Goal: Complete application form

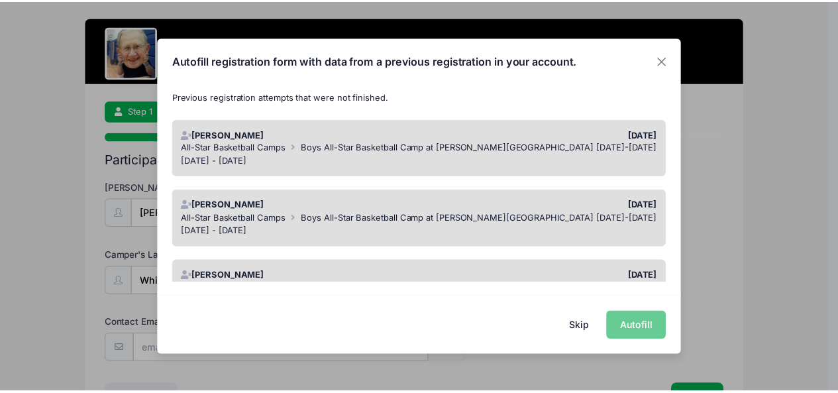
scroll to position [135, 0]
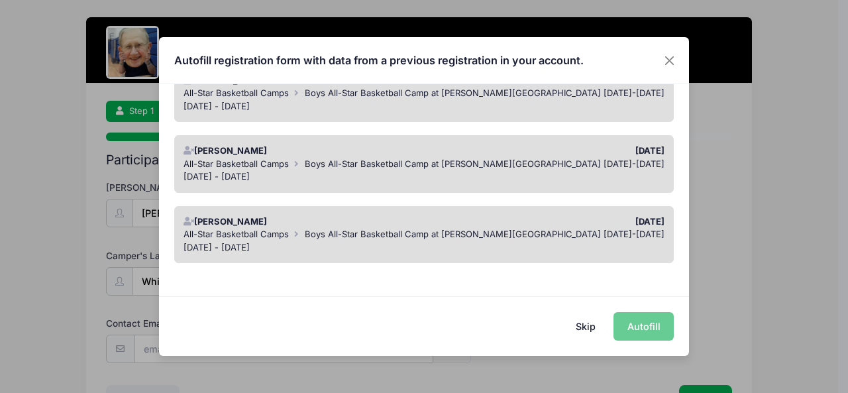
click at [582, 332] on button "Skip" at bounding box center [585, 326] width 47 height 28
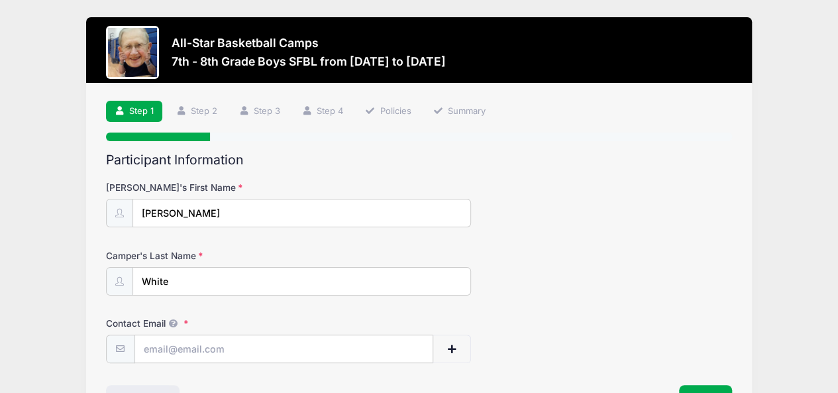
scroll to position [89, 0]
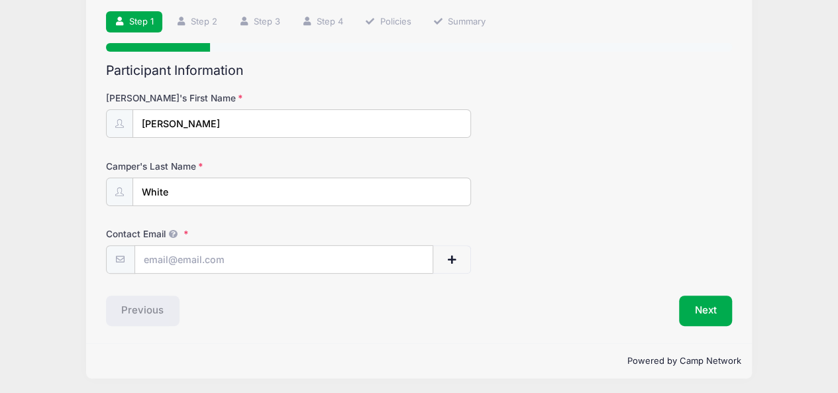
click at [318, 288] on div "Participant Information [PERSON_NAME]'s First Name [PERSON_NAME] Last Name Whit…" at bounding box center [419, 194] width 627 height 263
click at [319, 272] on div "Participant Information [PERSON_NAME]'s First Name [PERSON_NAME] Last Name Whit…" at bounding box center [419, 194] width 627 height 263
click at [327, 255] on input "Contact Email" at bounding box center [284, 260] width 298 height 28
type input "[EMAIL_ADDRESS][DOMAIN_NAME]"
click at [697, 314] on button "Next" at bounding box center [706, 310] width 54 height 30
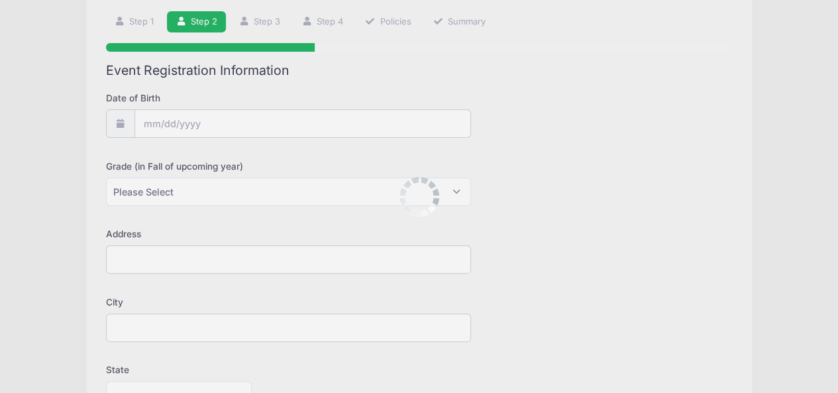
scroll to position [0, 0]
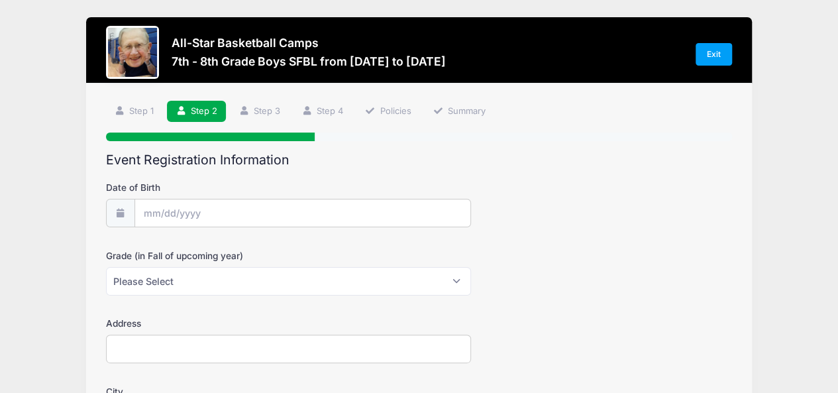
click at [260, 215] on input "Date of Birth" at bounding box center [302, 213] width 335 height 28
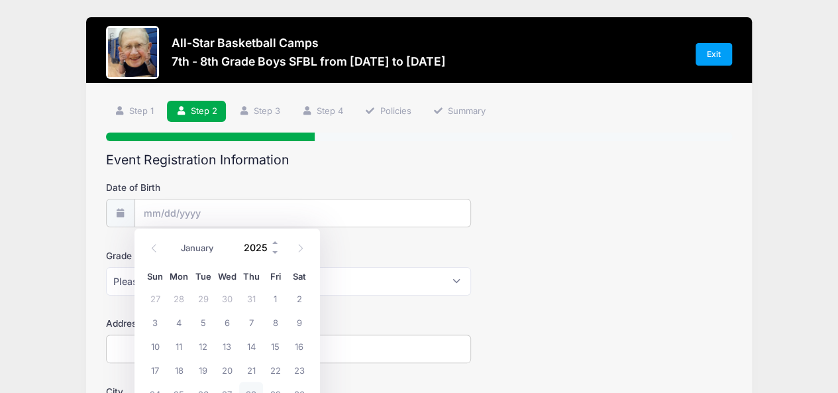
click at [262, 246] on input "2025" at bounding box center [258, 248] width 43 height 20
click at [276, 253] on span at bounding box center [275, 253] width 9 height 10
click at [276, 252] on span at bounding box center [275, 253] width 9 height 10
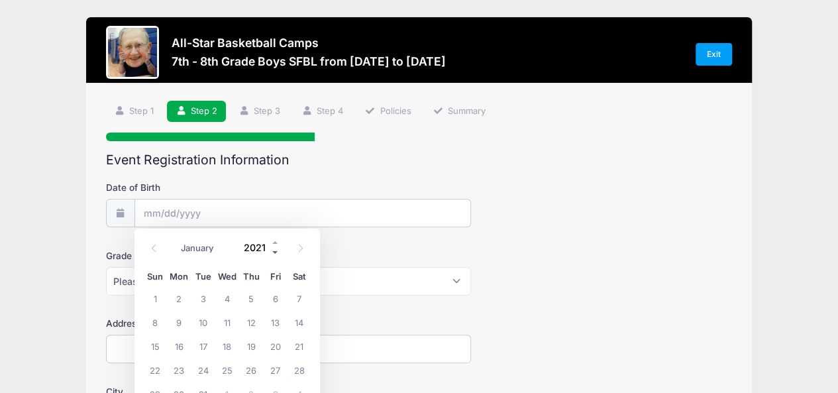
click at [276, 252] on span at bounding box center [275, 253] width 9 height 10
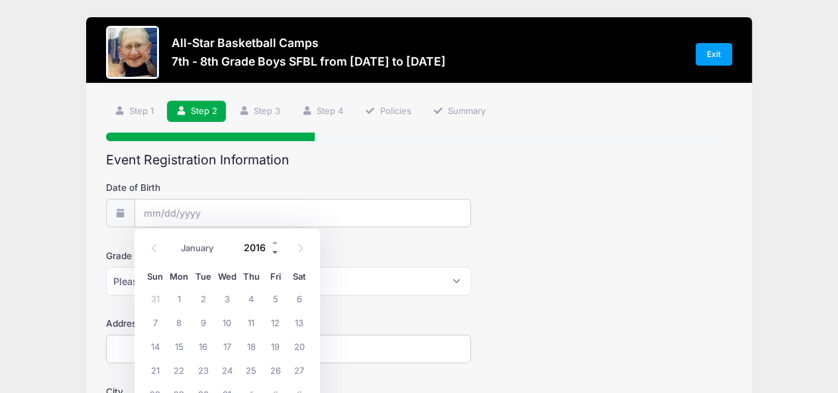
click at [276, 252] on span at bounding box center [275, 253] width 9 height 10
type input "2013"
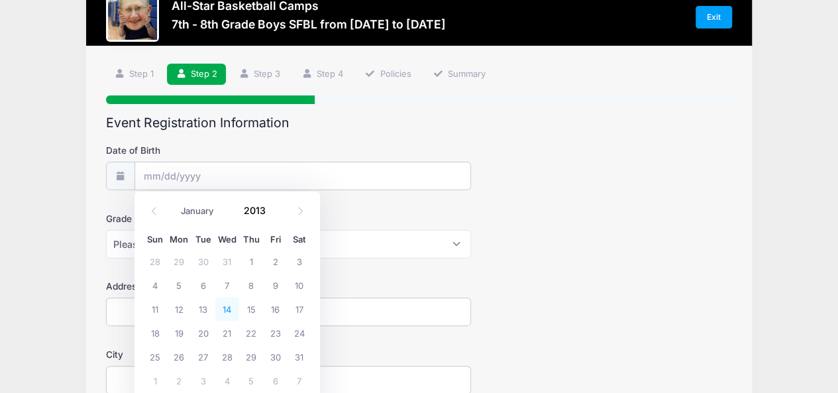
scroll to position [36, 0]
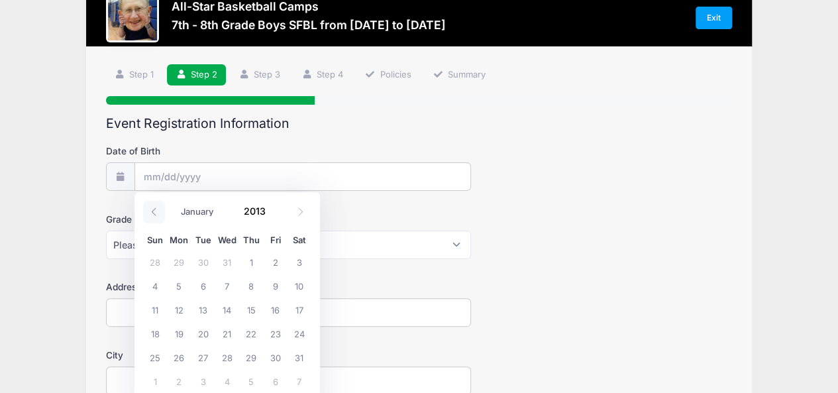
click at [157, 214] on icon at bounding box center [154, 211] width 9 height 9
select select "4"
click at [297, 284] on span "11" at bounding box center [299, 286] width 24 height 24
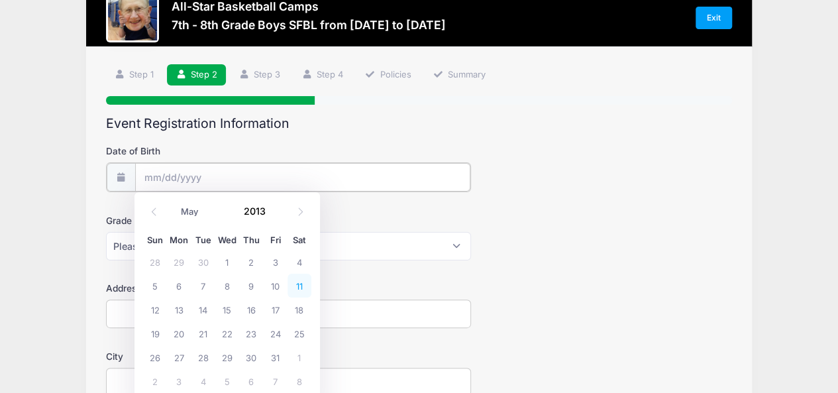
type input "[DATE]"
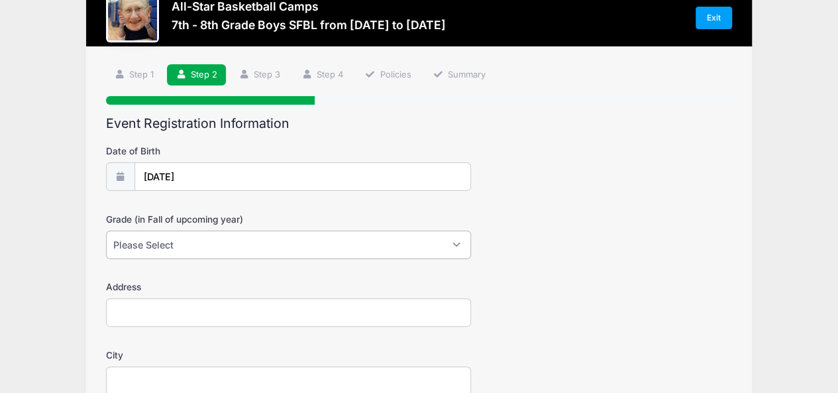
click at [243, 248] on select "Please Select 1st 2nd 3rd 4th 5th 6th 7th 8th 9th 10th 11th 12th" at bounding box center [289, 245] width 366 height 28
select select "7th"
click at [106, 231] on select "Please Select 1st 2nd 3rd 4th 5th 6th 7th 8th 9th 10th 11th 12th" at bounding box center [289, 245] width 366 height 28
click at [185, 311] on input "Address" at bounding box center [289, 312] width 366 height 28
type input "[STREET_ADDRESS]"
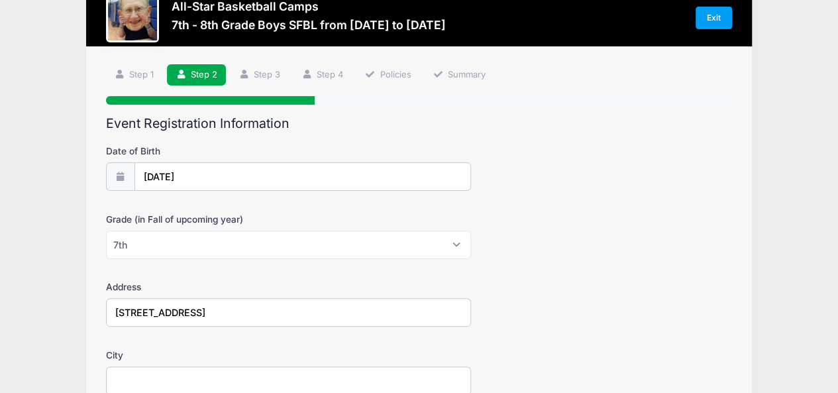
type input "[PERSON_NAME]"
select select "MI"
type input "48240"
type input "[PERSON_NAME]"
type input "White"
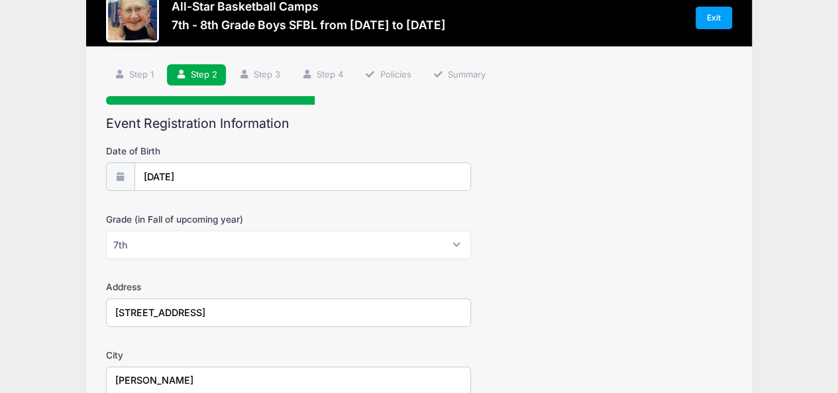
type input "[EMAIL_ADDRESS][DOMAIN_NAME]"
click at [522, 284] on div "Address [STREET_ADDRESS]" at bounding box center [419, 303] width 627 height 46
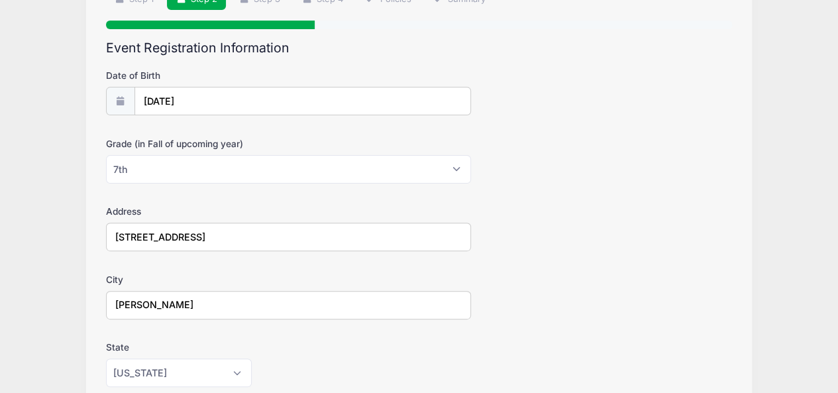
scroll to position [117, 0]
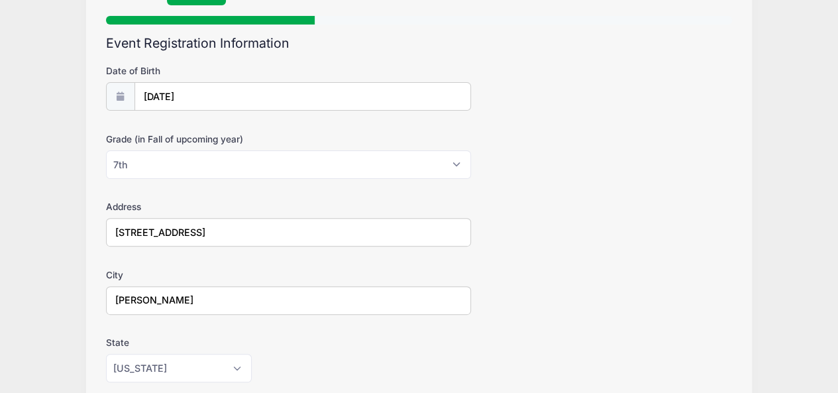
drag, startPoint x: 195, startPoint y: 224, endPoint x: 533, endPoint y: 208, distance: 338.9
click at [496, 223] on div "Address [STREET_ADDRESS]" at bounding box center [419, 223] width 627 height 46
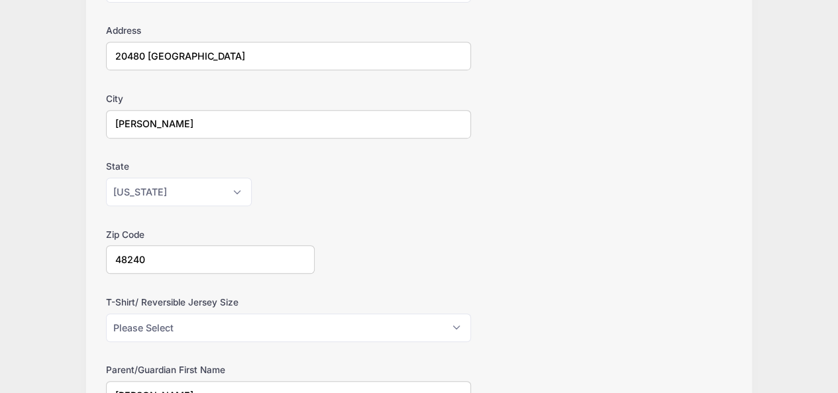
scroll to position [358, 0]
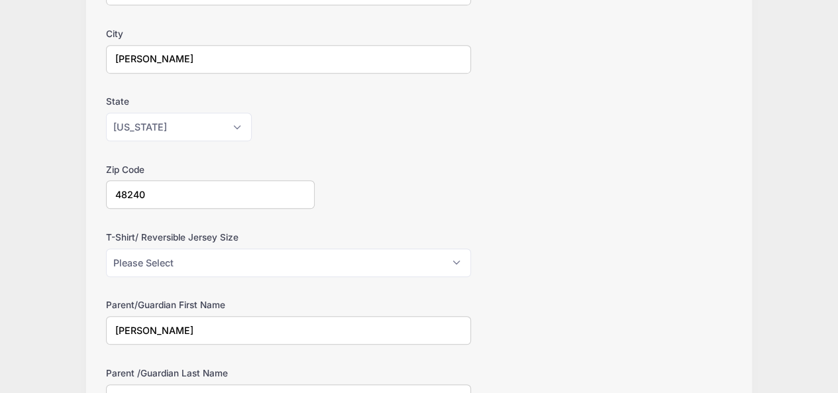
type input "20480 [GEOGRAPHIC_DATA]"
click at [293, 245] on div "T-Shirt/ Reversible Jersey Size Please Select Youth Large Youth XL Adult Small …" at bounding box center [419, 254] width 627 height 46
click at [289, 256] on select "Please Select Youth Large Youth XL Adult Small Adult Medium Adult Large Adult XL" at bounding box center [289, 262] width 366 height 28
select select "Youth Large"
click at [106, 248] on select "Please Select Youth Large Youth XL Adult Small Adult Medium Adult Large Adult XL" at bounding box center [289, 262] width 366 height 28
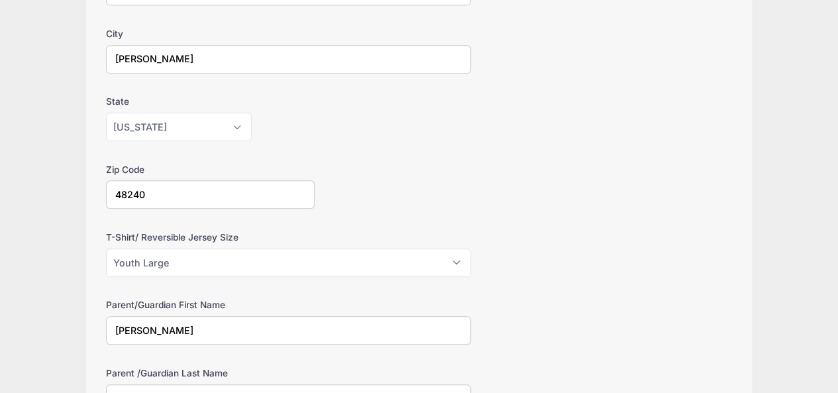
click at [298, 244] on div "T-Shirt/ Reversible Jersey Size Please Select Youth Large Youth XL Adult Small …" at bounding box center [419, 254] width 627 height 46
click at [296, 251] on select "Please Select Youth Large Youth XL Adult Small Adult Medium Adult Large Adult XL" at bounding box center [289, 262] width 366 height 28
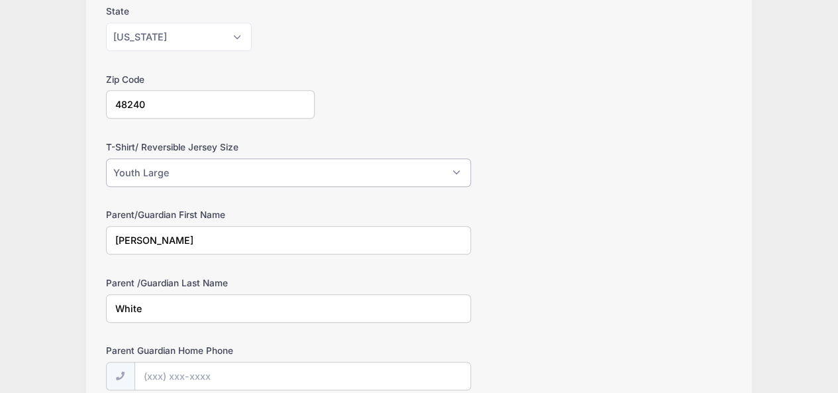
scroll to position [449, 0]
click at [248, 162] on select "Please Select Youth Large Youth XL Adult Small Adult Medium Adult Large Adult XL" at bounding box center [289, 171] width 366 height 28
click at [106, 157] on select "Please Select Youth Large Youth XL Adult Small Adult Medium Adult Large Adult XL" at bounding box center [289, 171] width 366 height 28
click at [236, 225] on input "[PERSON_NAME]" at bounding box center [289, 239] width 366 height 28
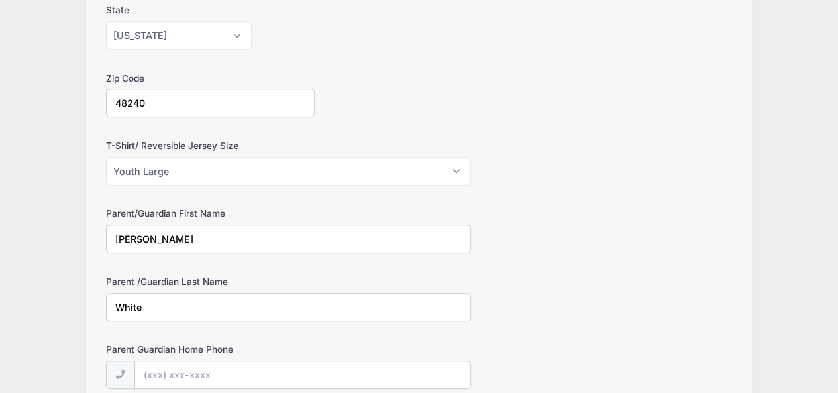
click at [581, 175] on div "T-Shirt/ Reversible Jersey Size Please Select Youth Large Youth XL Adult Small …" at bounding box center [419, 162] width 627 height 46
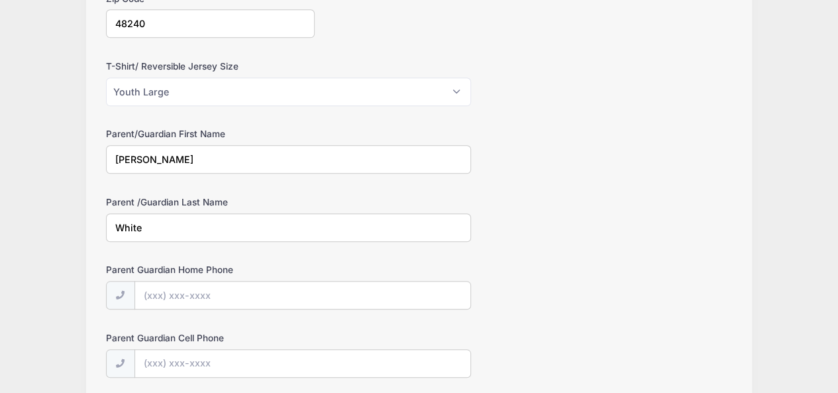
scroll to position [532, 0]
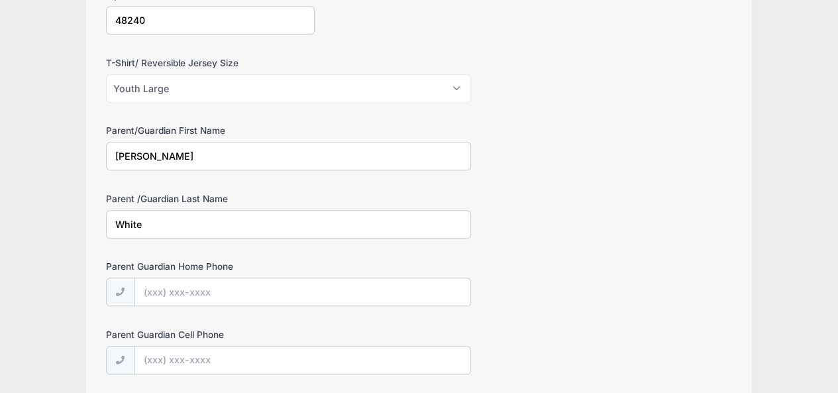
click at [238, 149] on input "[PERSON_NAME]" at bounding box center [289, 156] width 366 height 28
type input "j"
type input "[PERSON_NAME]"
type input "[PHONE_NUMBER]"
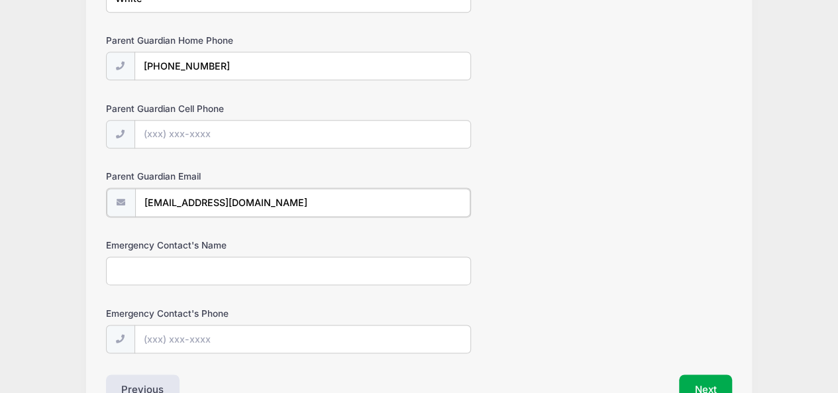
scroll to position [832, 0]
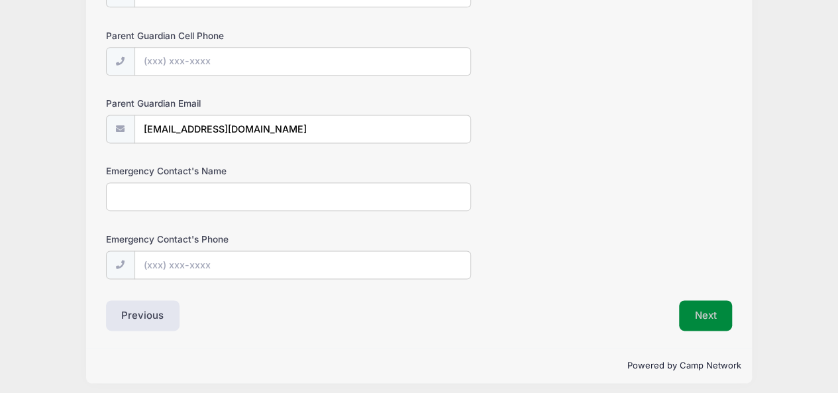
click at [704, 308] on button "Next" at bounding box center [706, 315] width 54 height 30
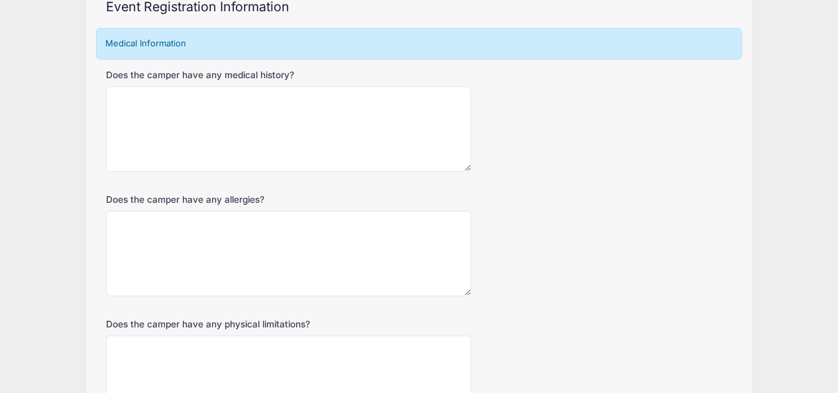
scroll to position [154, 0]
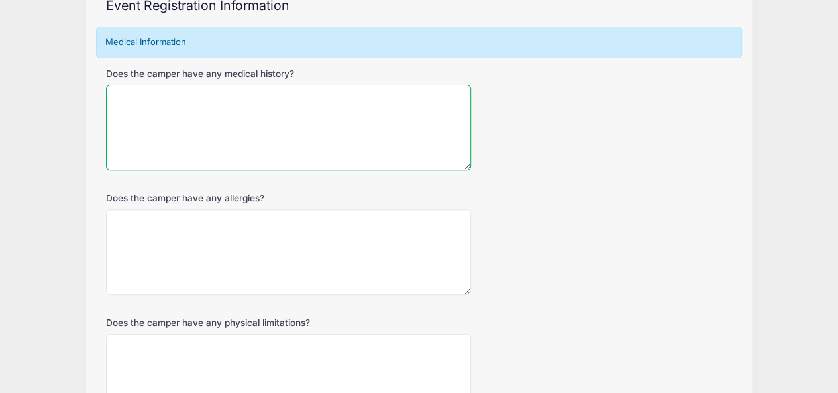
click at [289, 142] on textarea "Does the camper have any medical history?" at bounding box center [289, 127] width 366 height 85
type textarea "No"
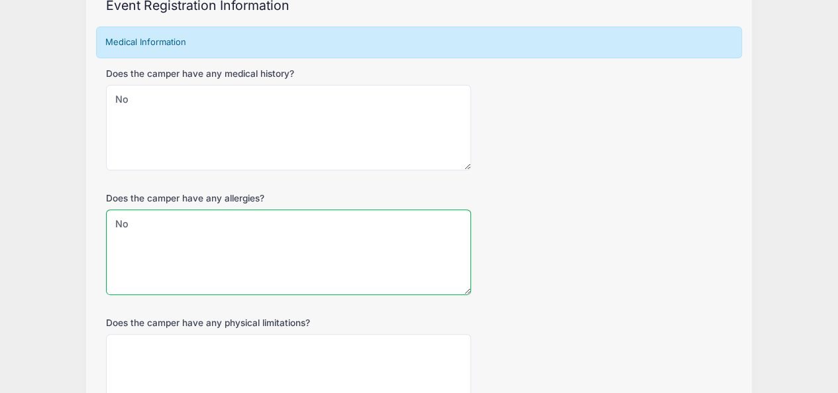
type textarea "No"
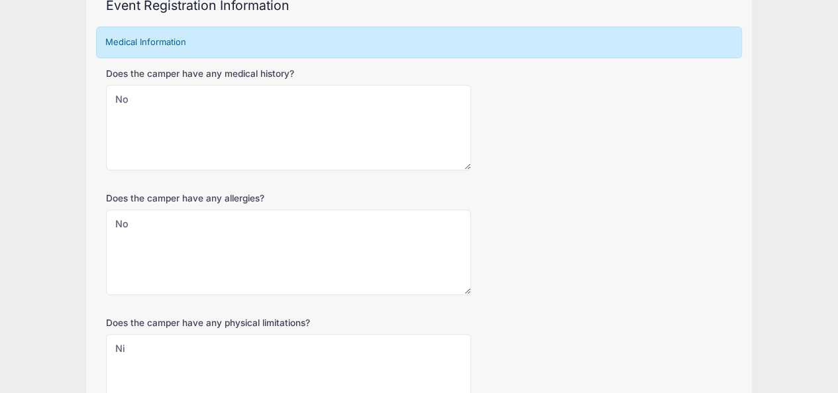
scroll to position [429, 0]
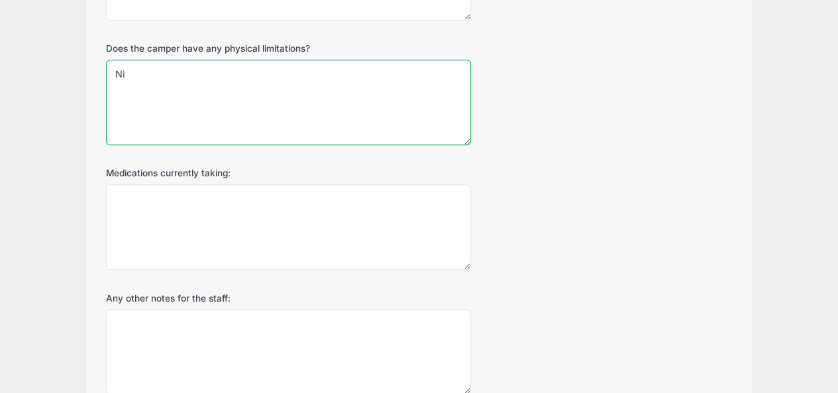
click at [244, 104] on textarea "Ni" at bounding box center [289, 102] width 366 height 85
type textarea "No"
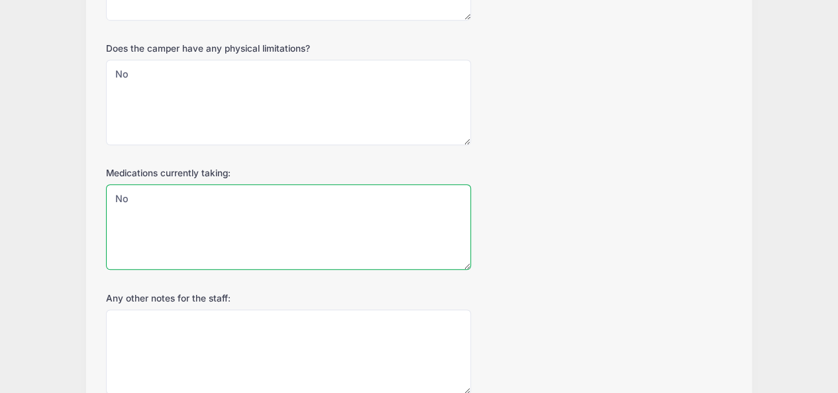
type textarea "No"
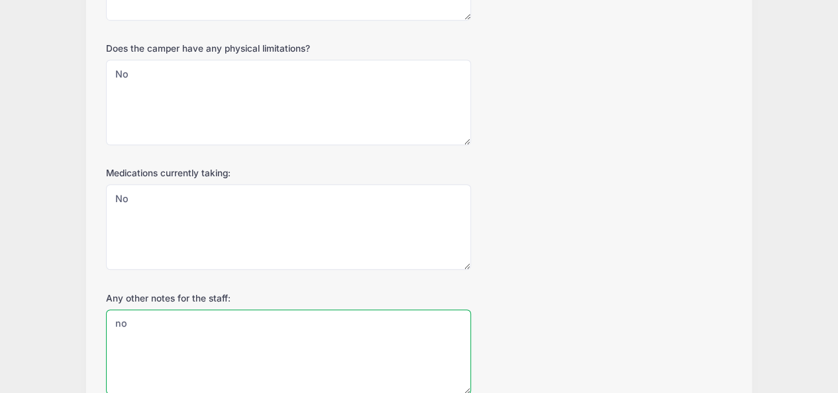
type textarea "n"
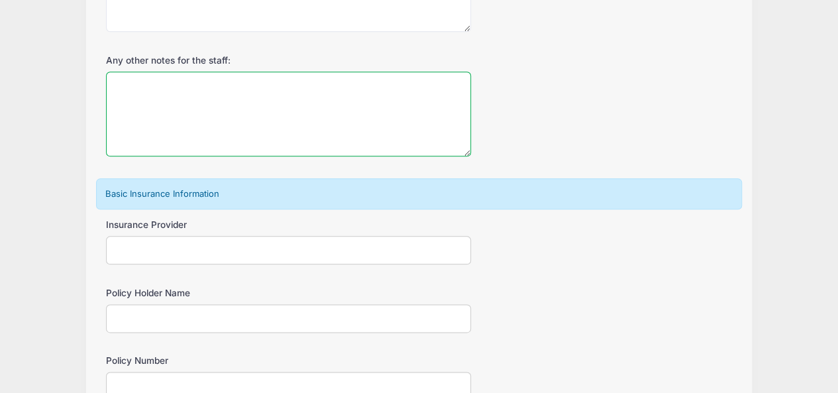
scroll to position [667, 0]
click at [203, 240] on input "Insurance Provider" at bounding box center [289, 249] width 366 height 28
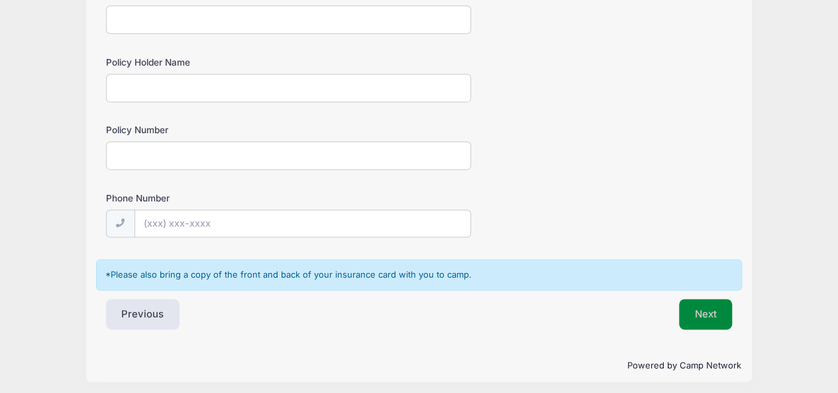
click at [717, 313] on button "Next" at bounding box center [706, 314] width 54 height 30
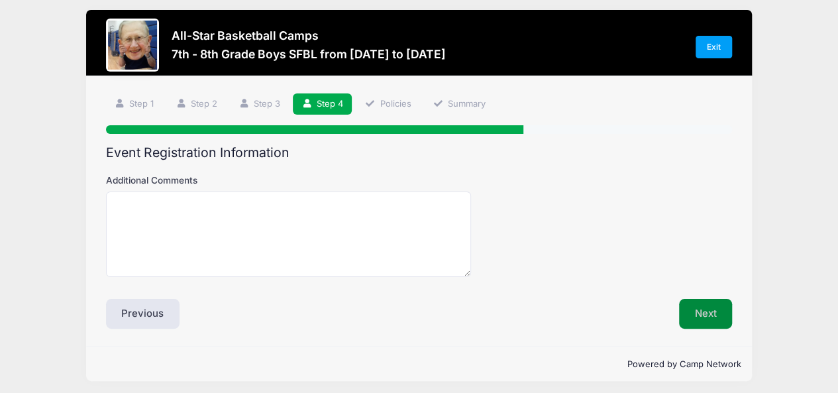
scroll to position [0, 0]
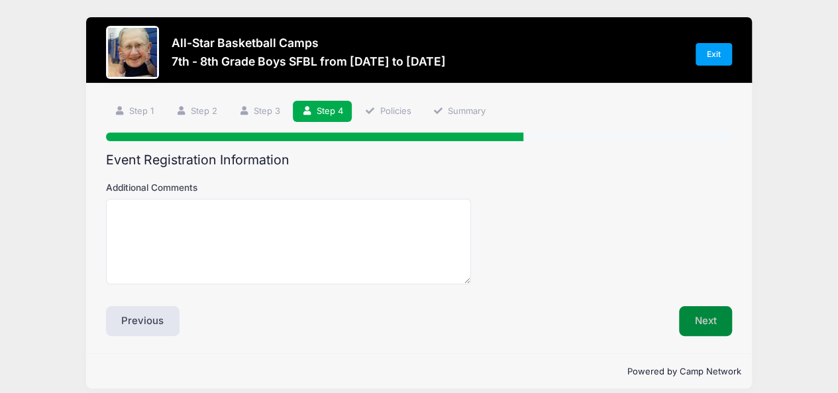
drag, startPoint x: 694, startPoint y: 315, endPoint x: 719, endPoint y: 319, distance: 24.8
click at [719, 319] on button "Next" at bounding box center [706, 321] width 54 height 30
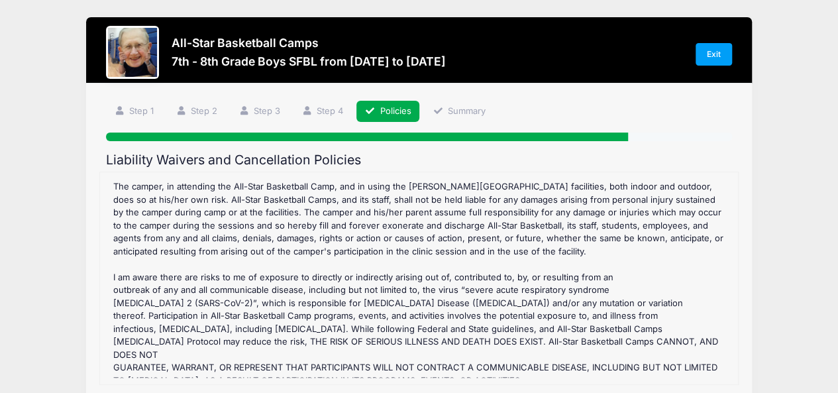
scroll to position [153, 0]
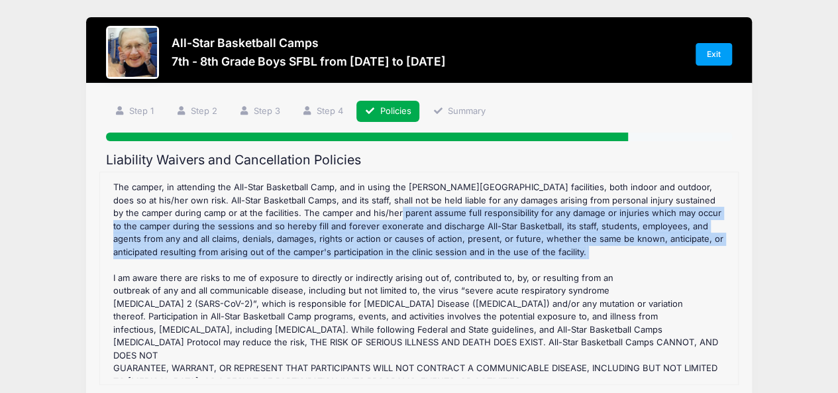
drag, startPoint x: 384, startPoint y: 209, endPoint x: 520, endPoint y: 266, distance: 147.0
click at [520, 266] on div "7th - 8th Grade Boys SFBL Refund Policy : REFUND POLICY There is a no refund po…" at bounding box center [419, 278] width 625 height 199
click at [519, 266] on div "7th - 8th Grade Boys SFBL Refund Policy : REFUND POLICY There is a no refund po…" at bounding box center [419, 278] width 625 height 199
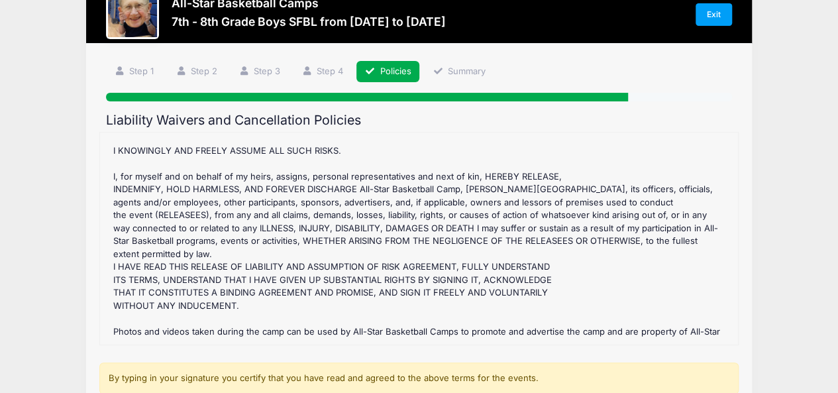
scroll to position [0, 0]
